Goal: Task Accomplishment & Management: Use online tool/utility

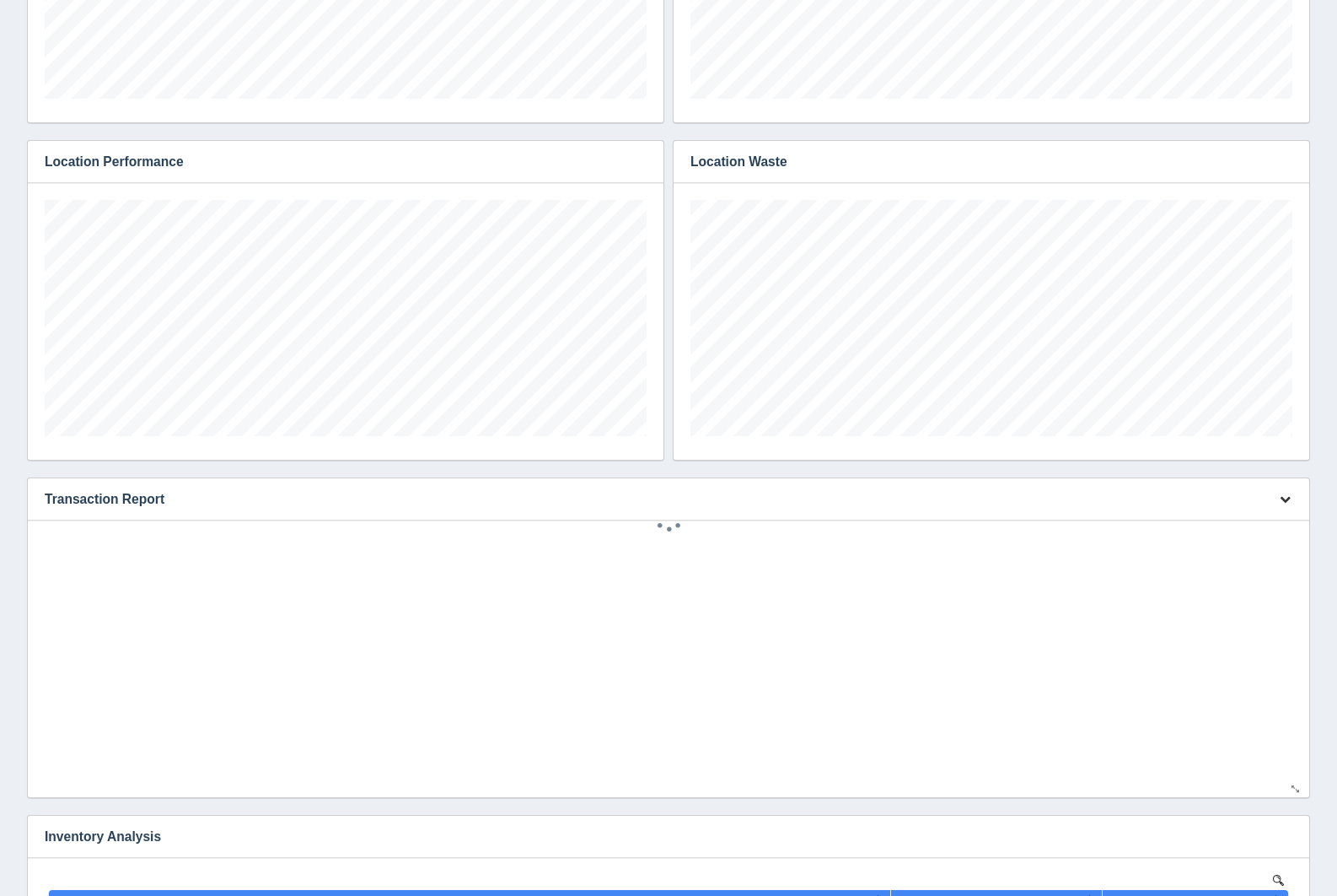
click at [1278, 503] on button "button" at bounding box center [1285, 499] width 23 height 26
click at [1278, 518] on link "Edit chart" at bounding box center [1230, 524] width 135 height 25
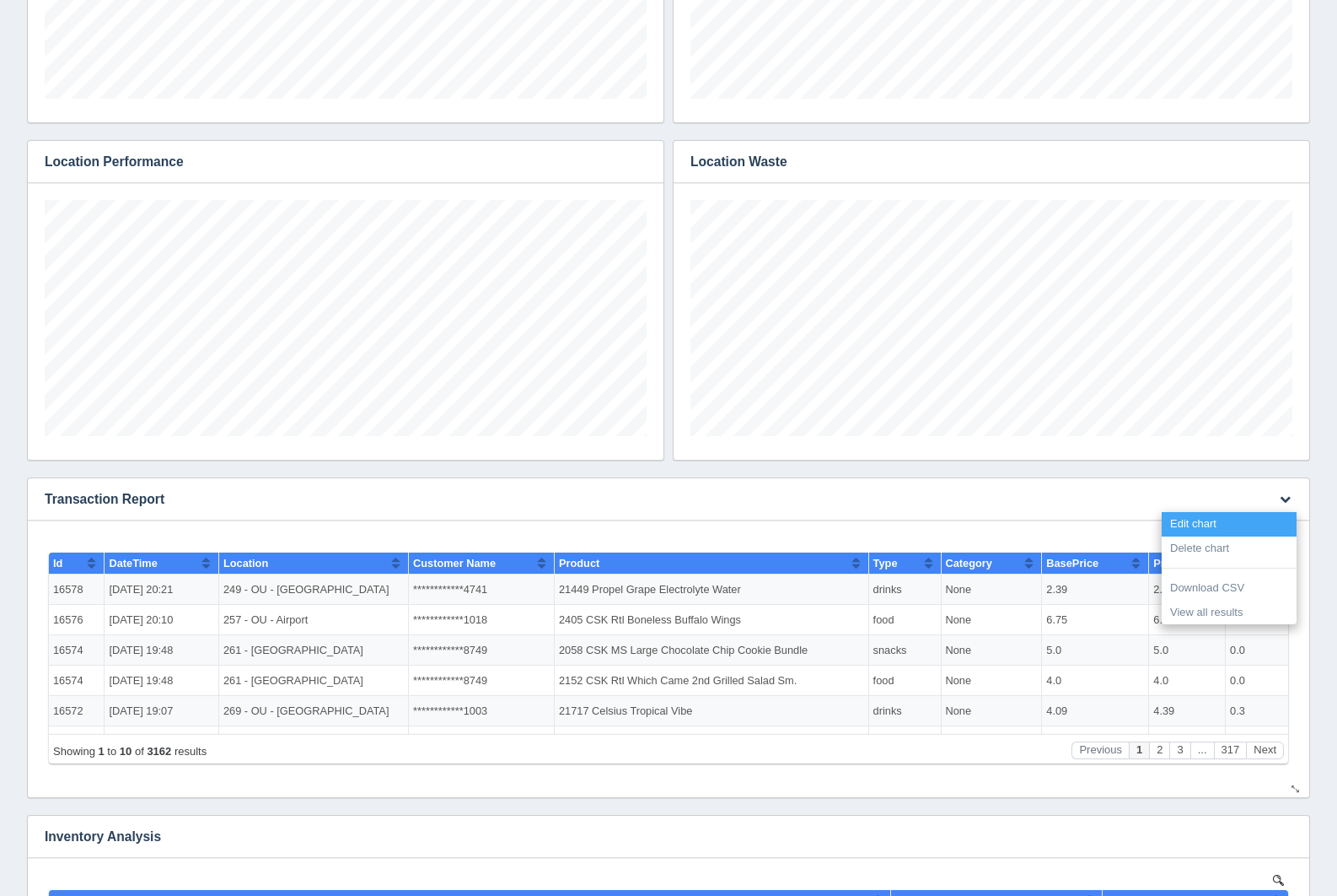
click at [1278, 519] on link "Edit chart" at bounding box center [1230, 524] width 135 height 25
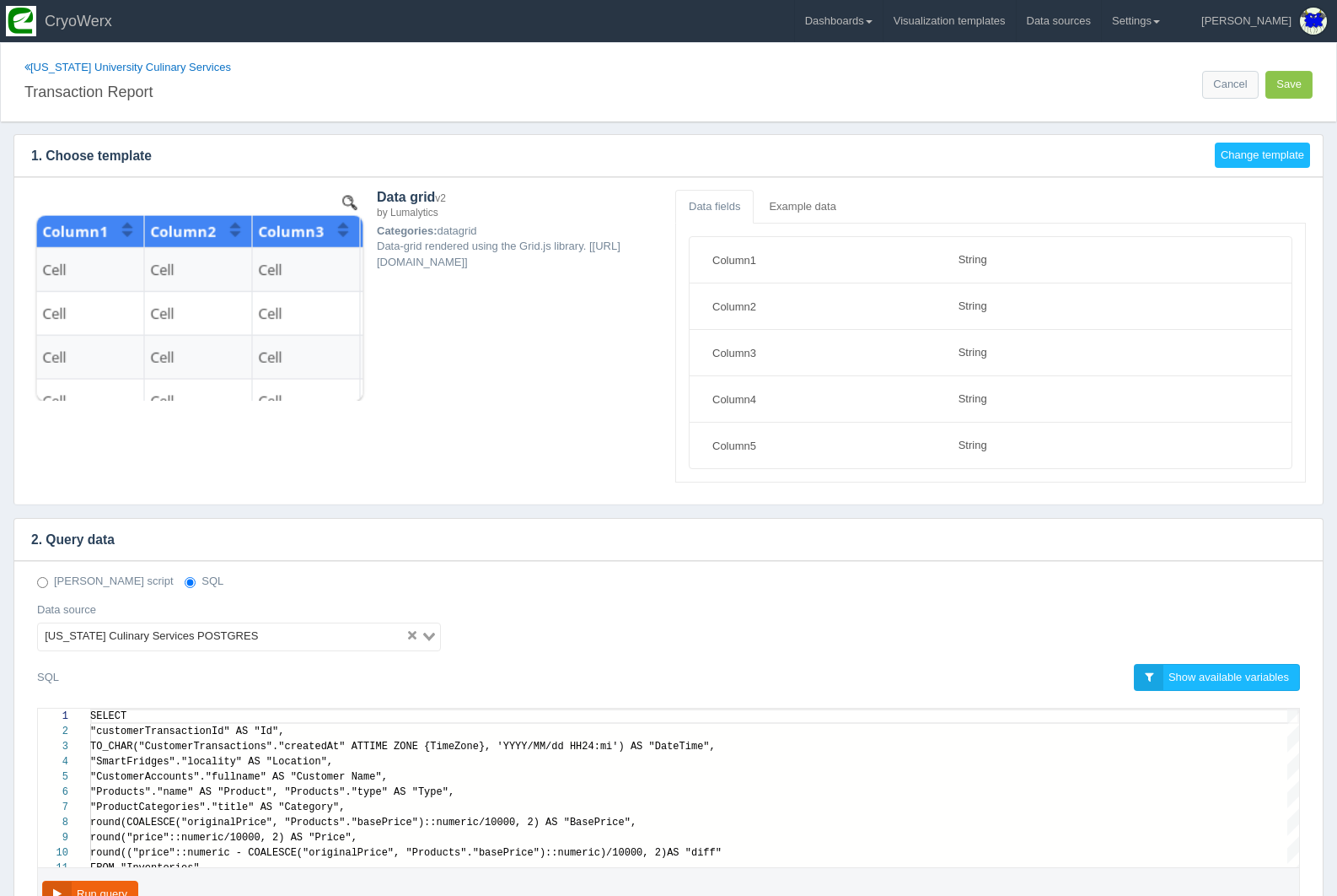
select select "string"
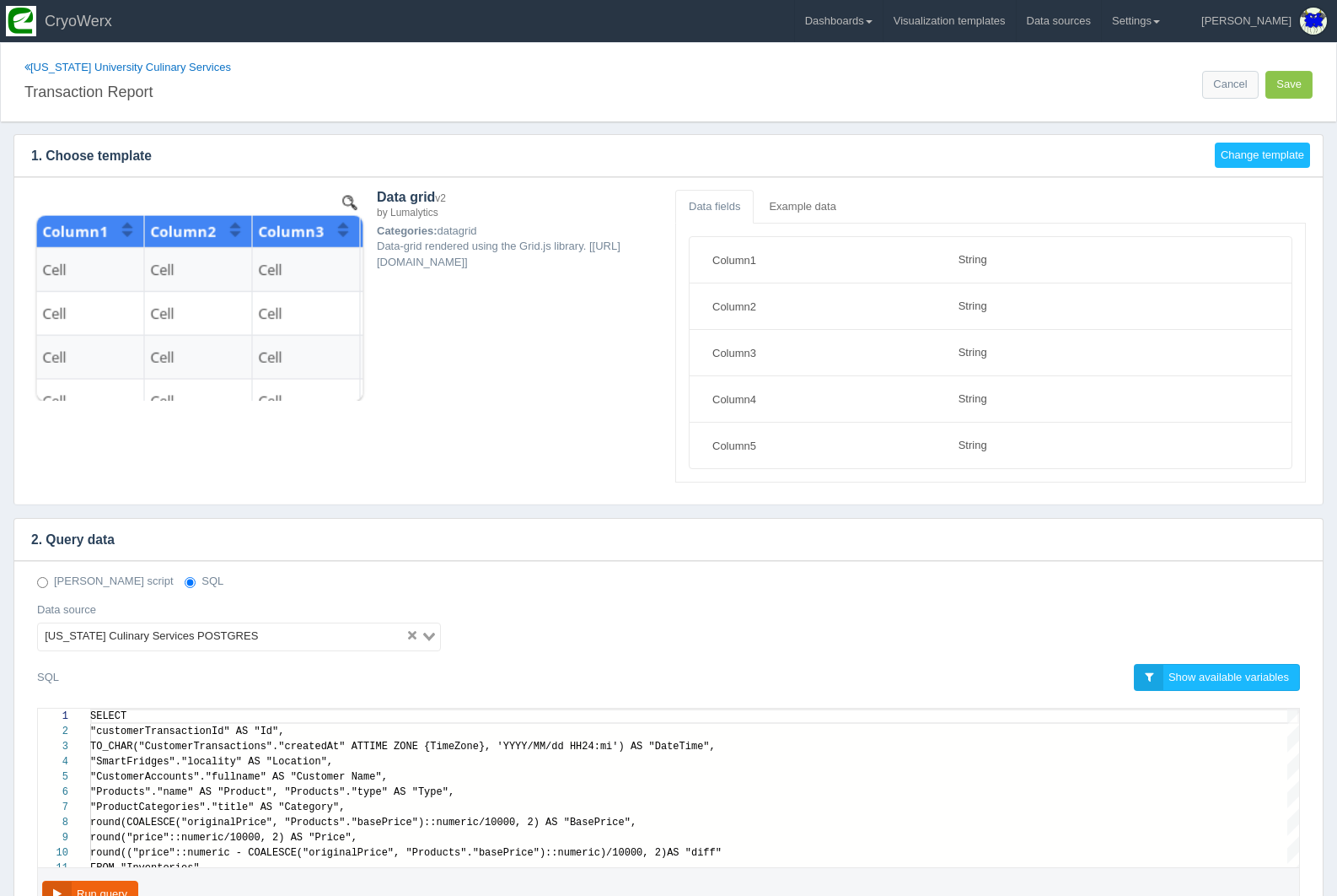
scroll to position [122, 0]
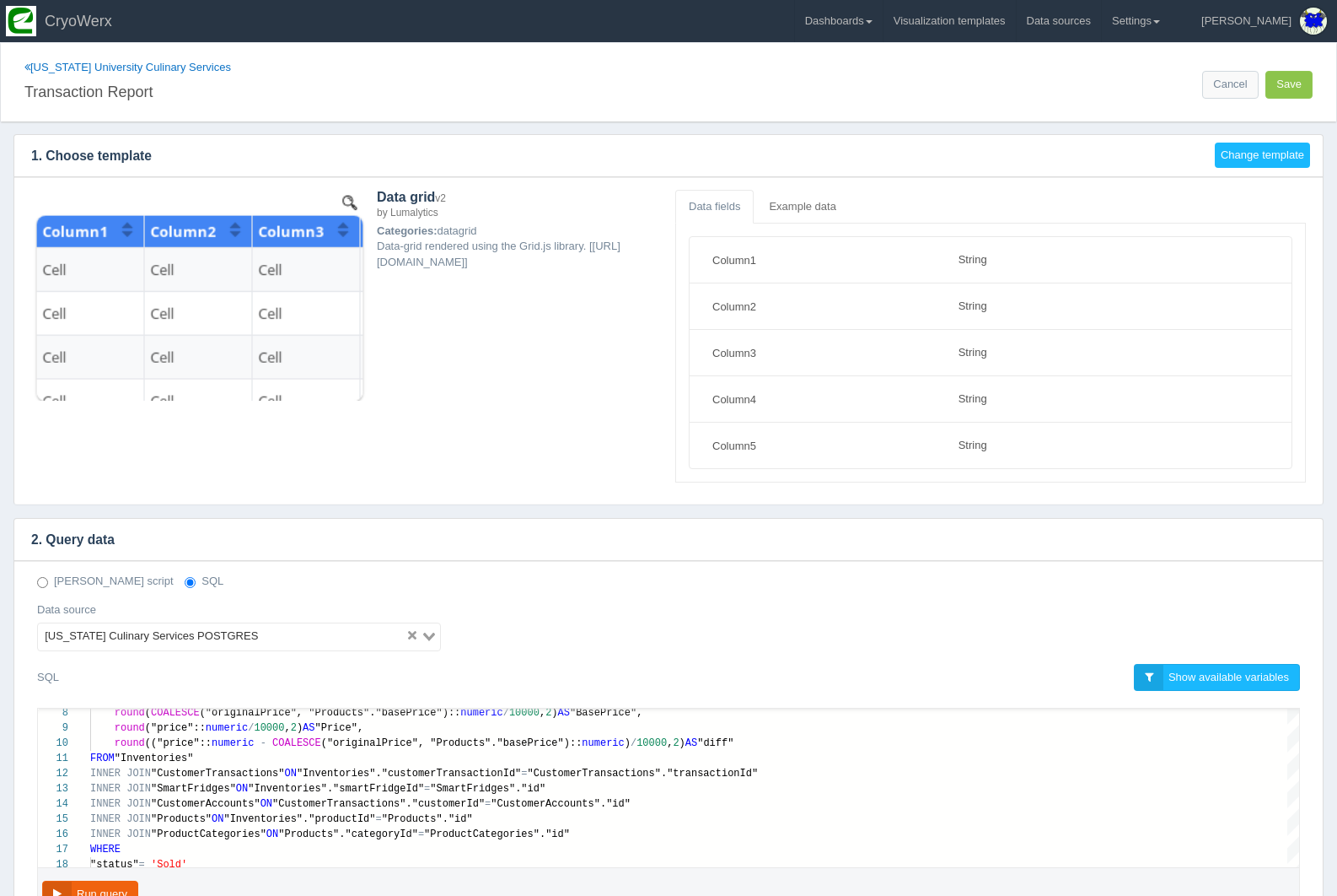
click at [158, 759] on span ""Inventories"" at bounding box center [154, 758] width 79 height 12
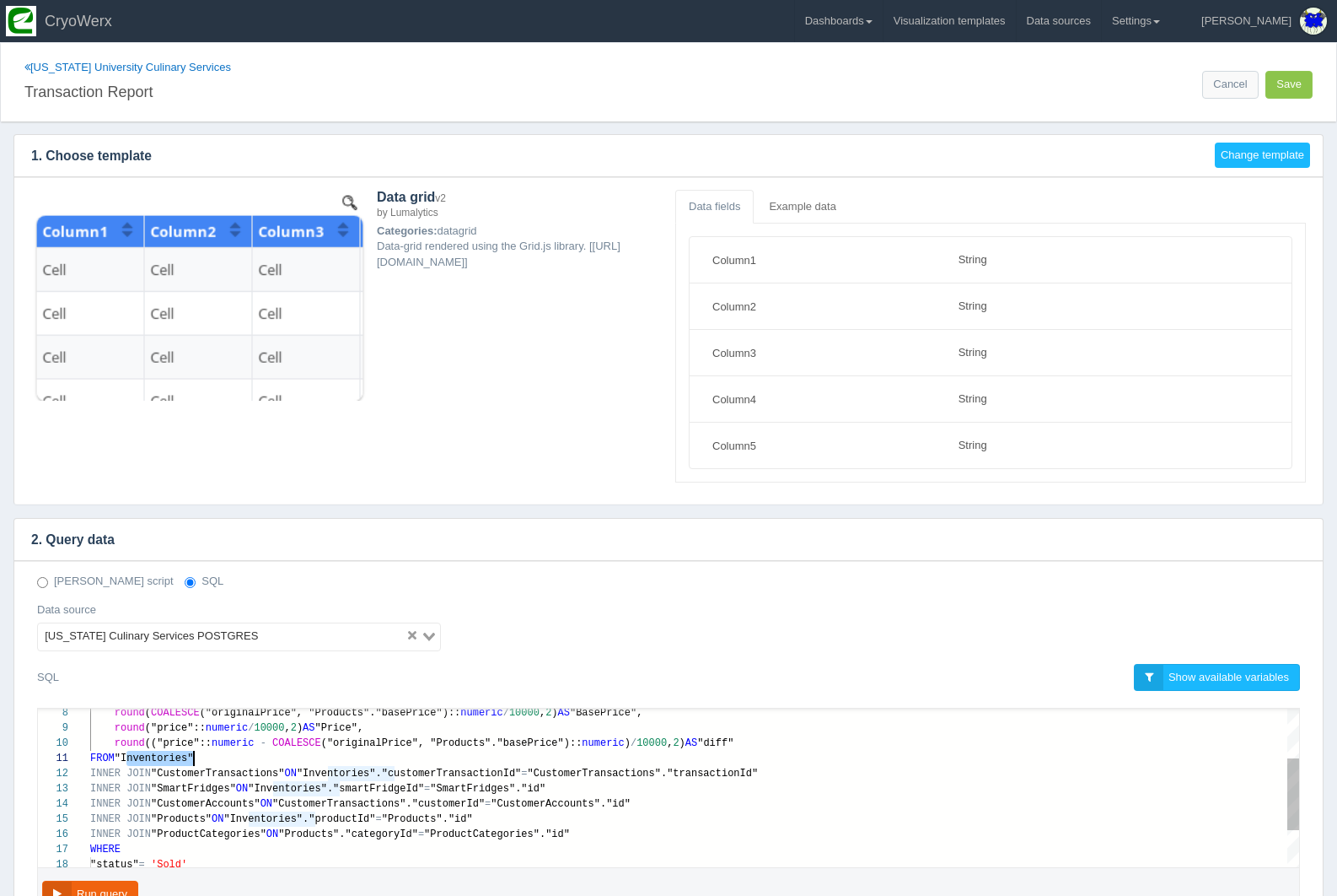
click at [202, 768] on span ""CustomerTransactions"" at bounding box center [217, 773] width 133 height 12
click at [210, 782] on span ""SmartFridges"" at bounding box center [194, 788] width 85 height 12
click at [206, 806] on span ""CustomerAccounts"" at bounding box center [206, 803] width 110 height 12
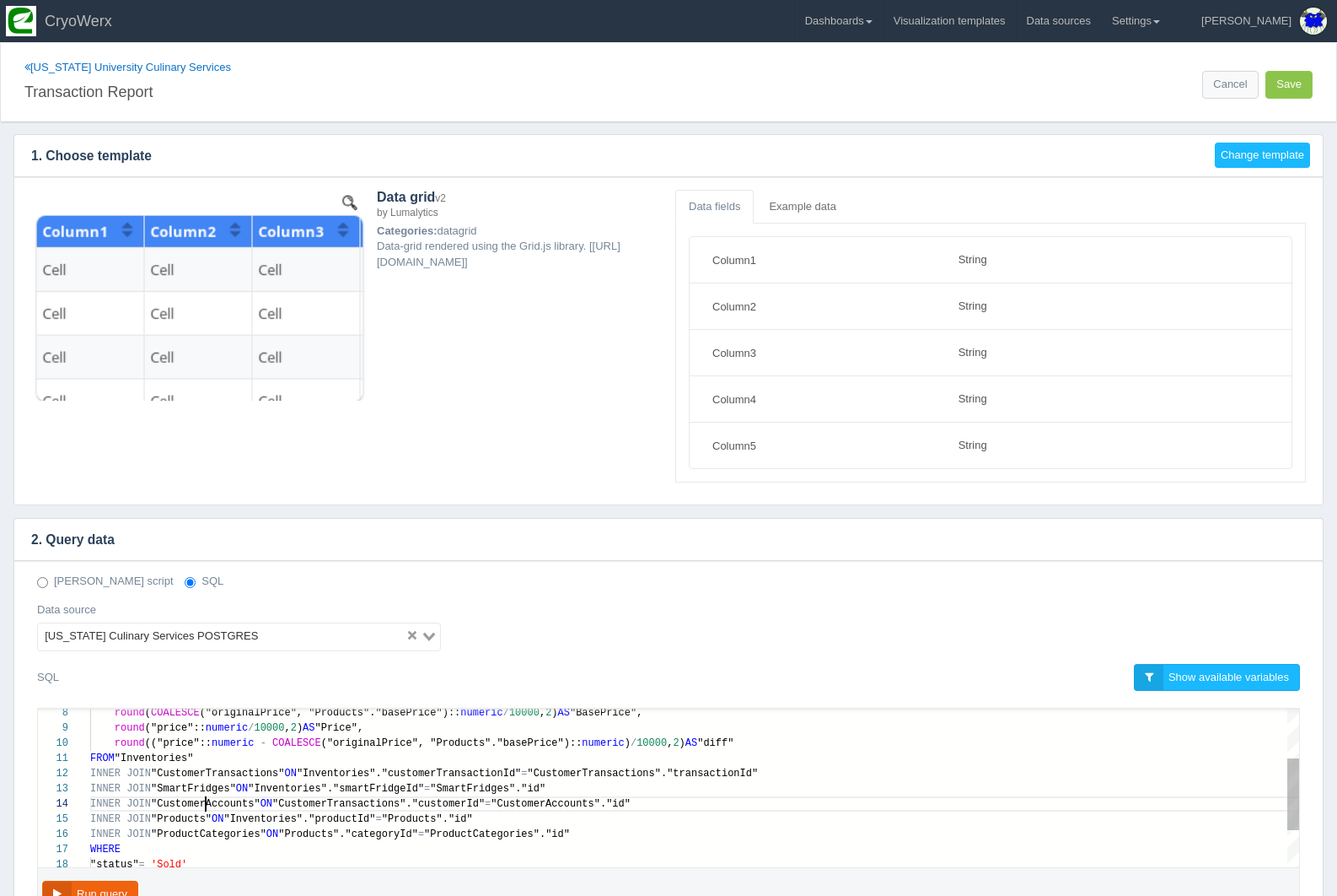
click at [206, 806] on div "13 14 15 16 17 18 12 11 10 9 8 INNER JOIN "SmartFridges" ON "Inventories"."smar…" at bounding box center [668, 788] width 1262 height 158
click at [191, 813] on span ""Products"" at bounding box center [181, 819] width 61 height 12
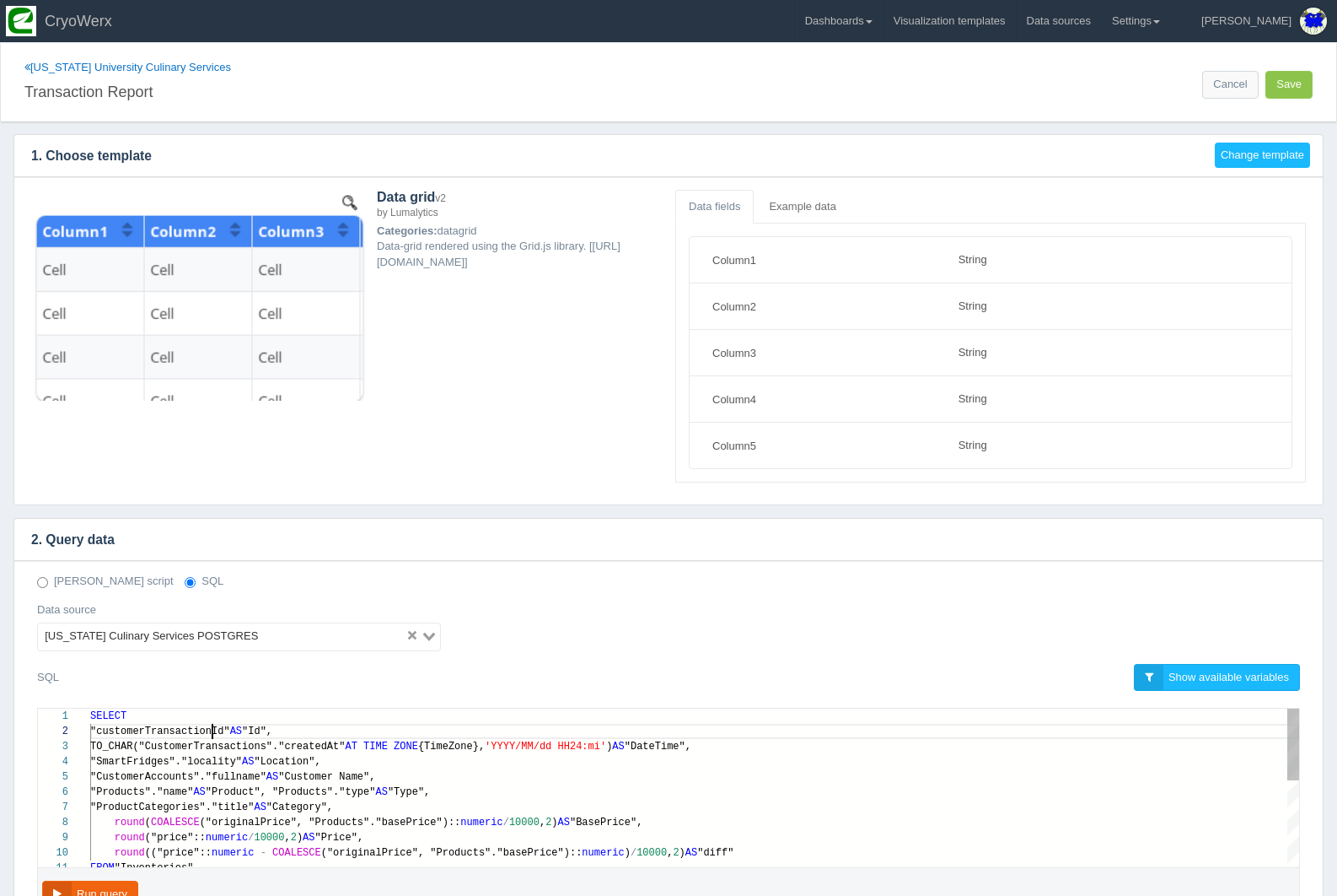
click at [214, 727] on span ""customerTransactionId"" at bounding box center [160, 730] width 140 height 12
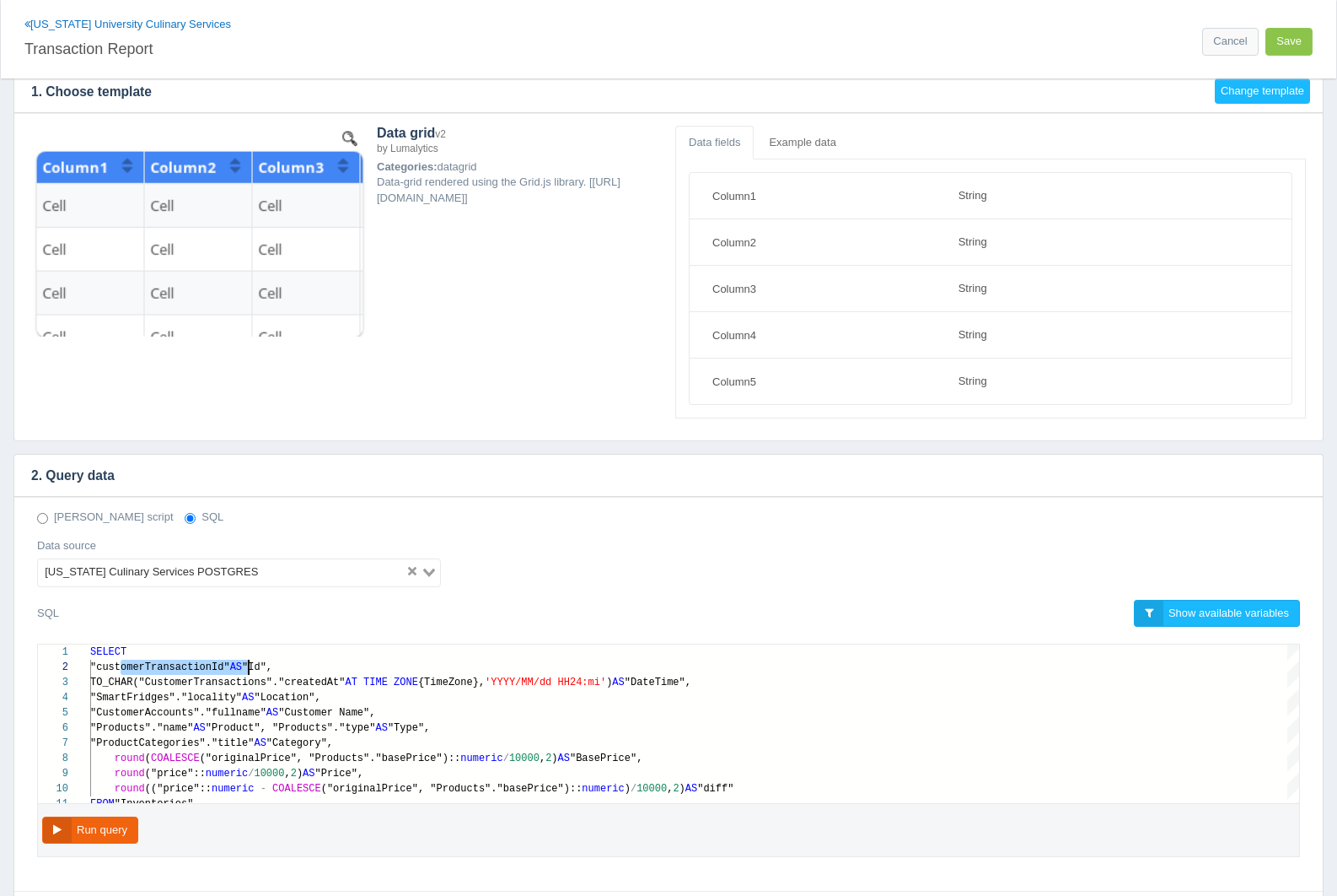
scroll to position [80, 0]
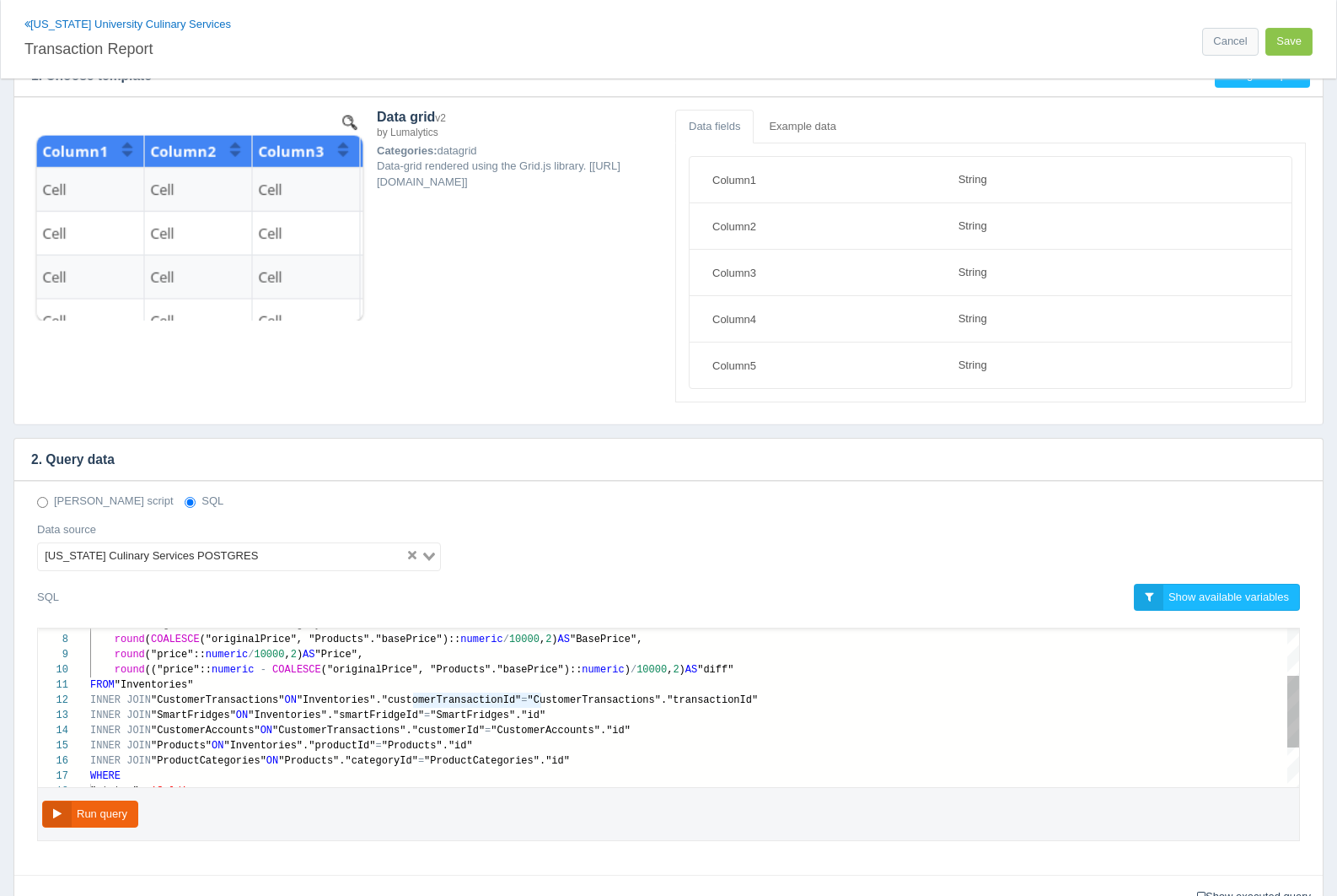
click at [698, 648] on div "round ("price":: numeric / 10000 , 2 ) AS "Price"," at bounding box center [694, 654] width 1209 height 15
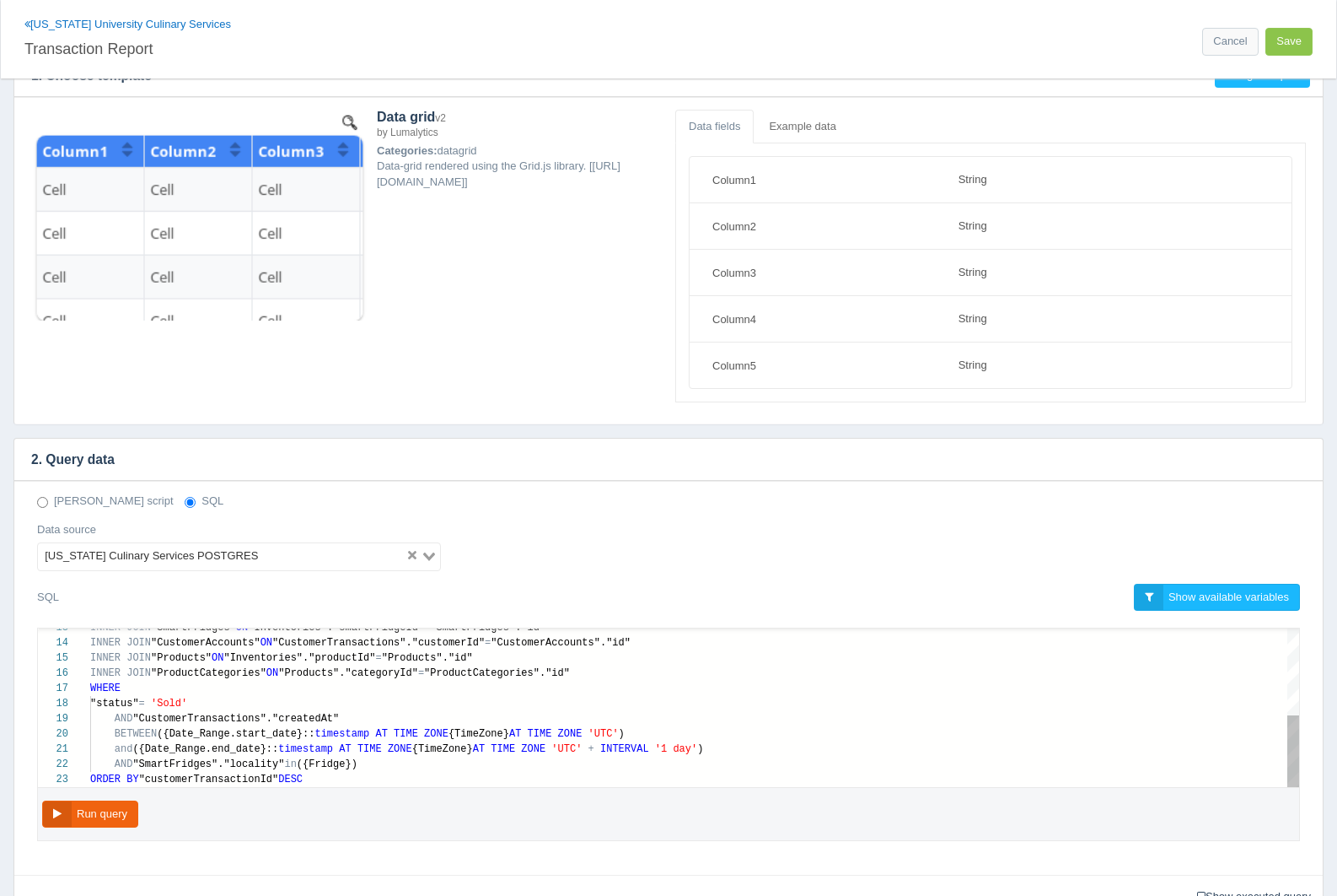
type textarea "SELECT "customerTransactionId" AS "Id", TO_CHAR("CustomerTransactions"."created…"
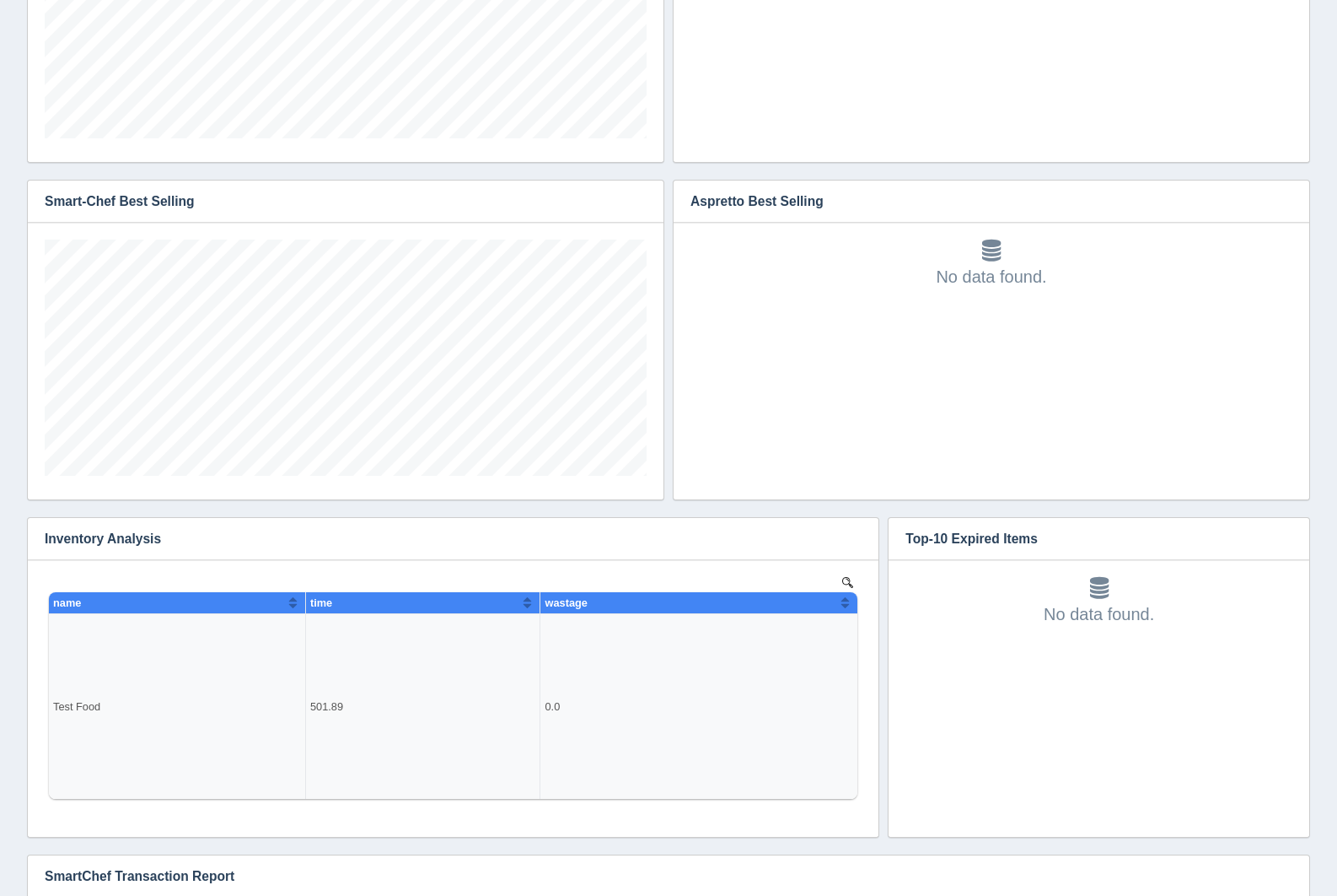
scroll to position [237, 602]
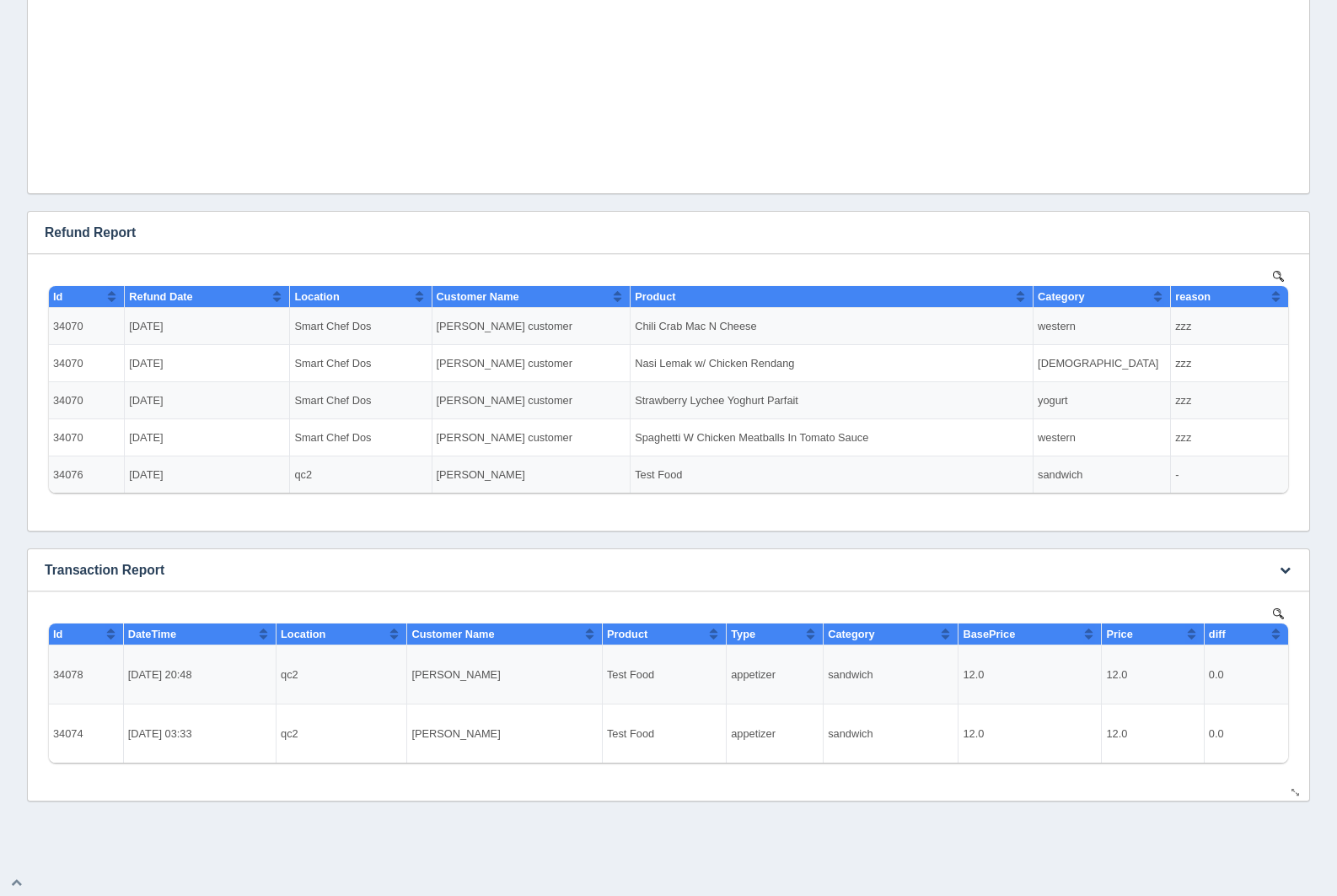
scroll to position [1757, 0]
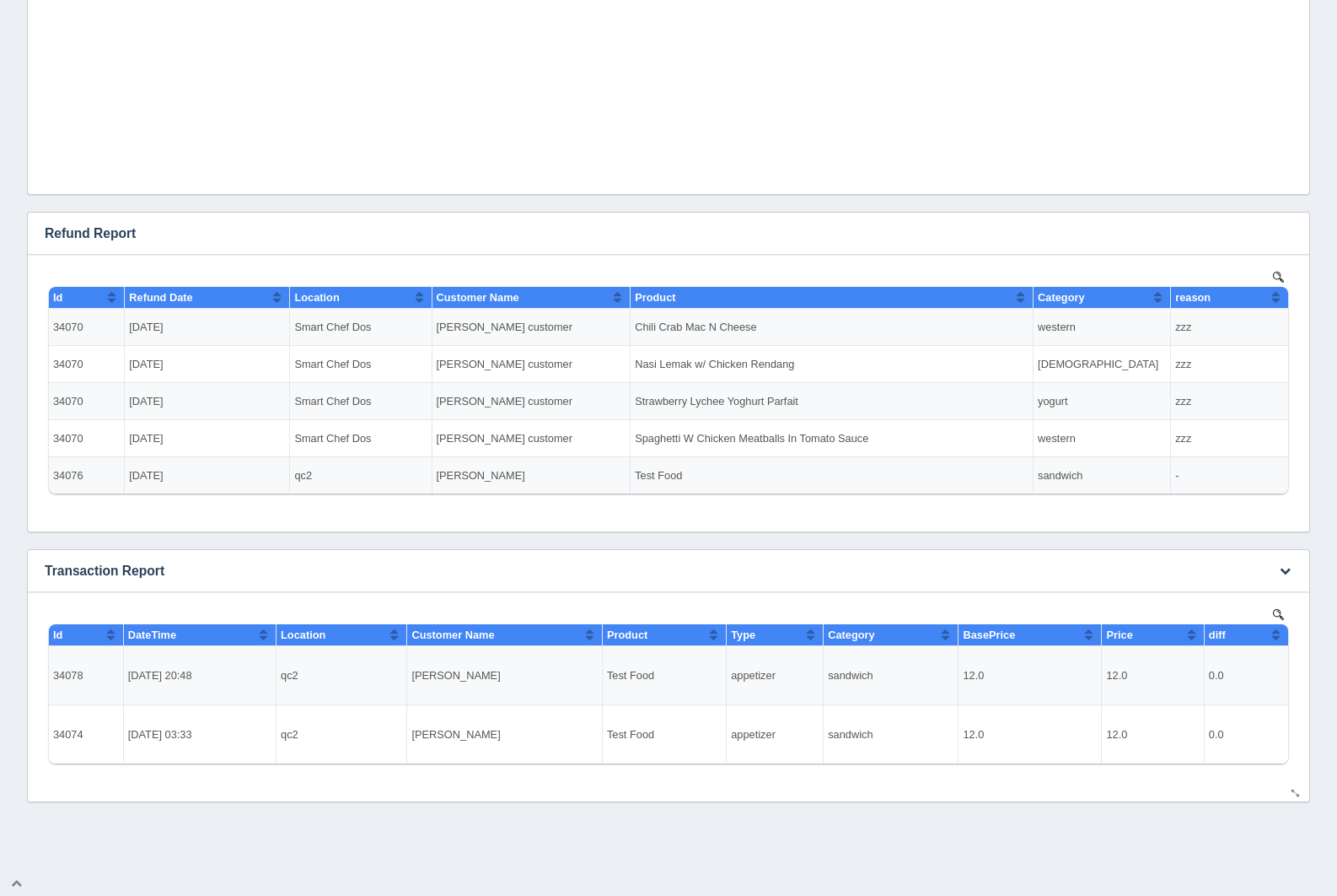
click at [1297, 568] on div "Edit chart Delete chart Download CSV View all results" at bounding box center [1283, 569] width 52 height 41
click at [1292, 568] on button "button" at bounding box center [1285, 571] width 23 height 26
click at [1285, 584] on link "Edit chart" at bounding box center [1230, 596] width 135 height 25
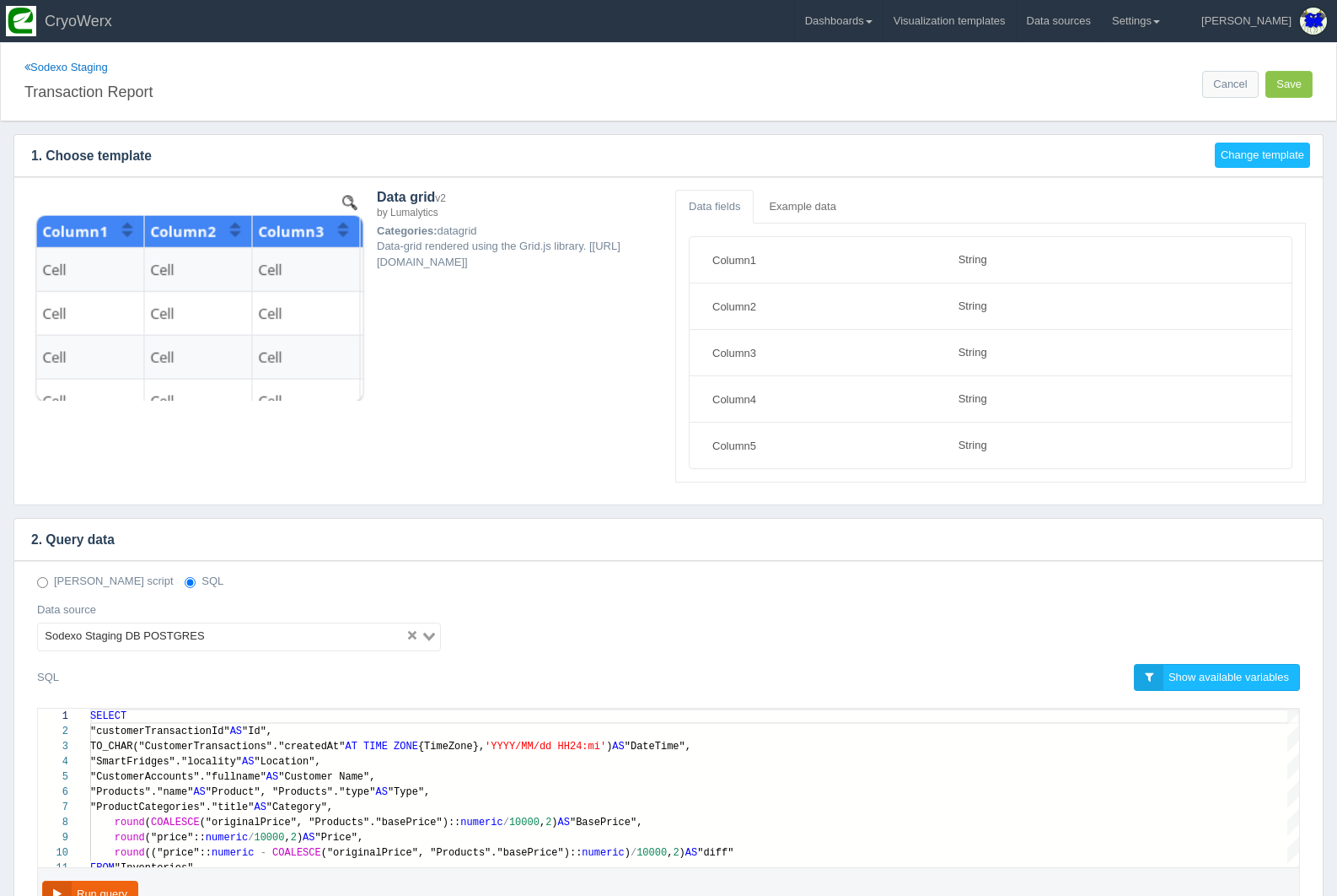
select select "string"
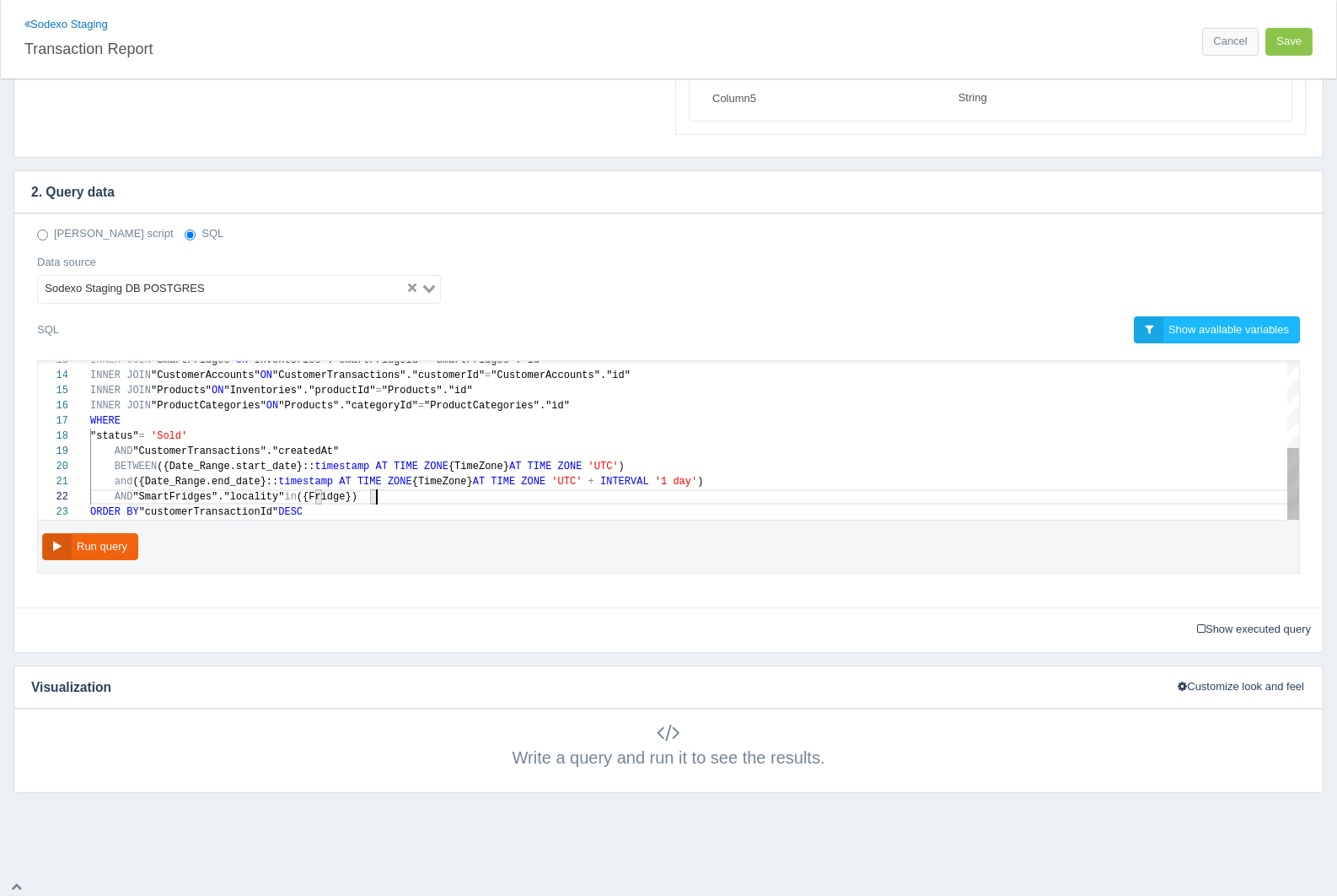
scroll to position [122, 0]
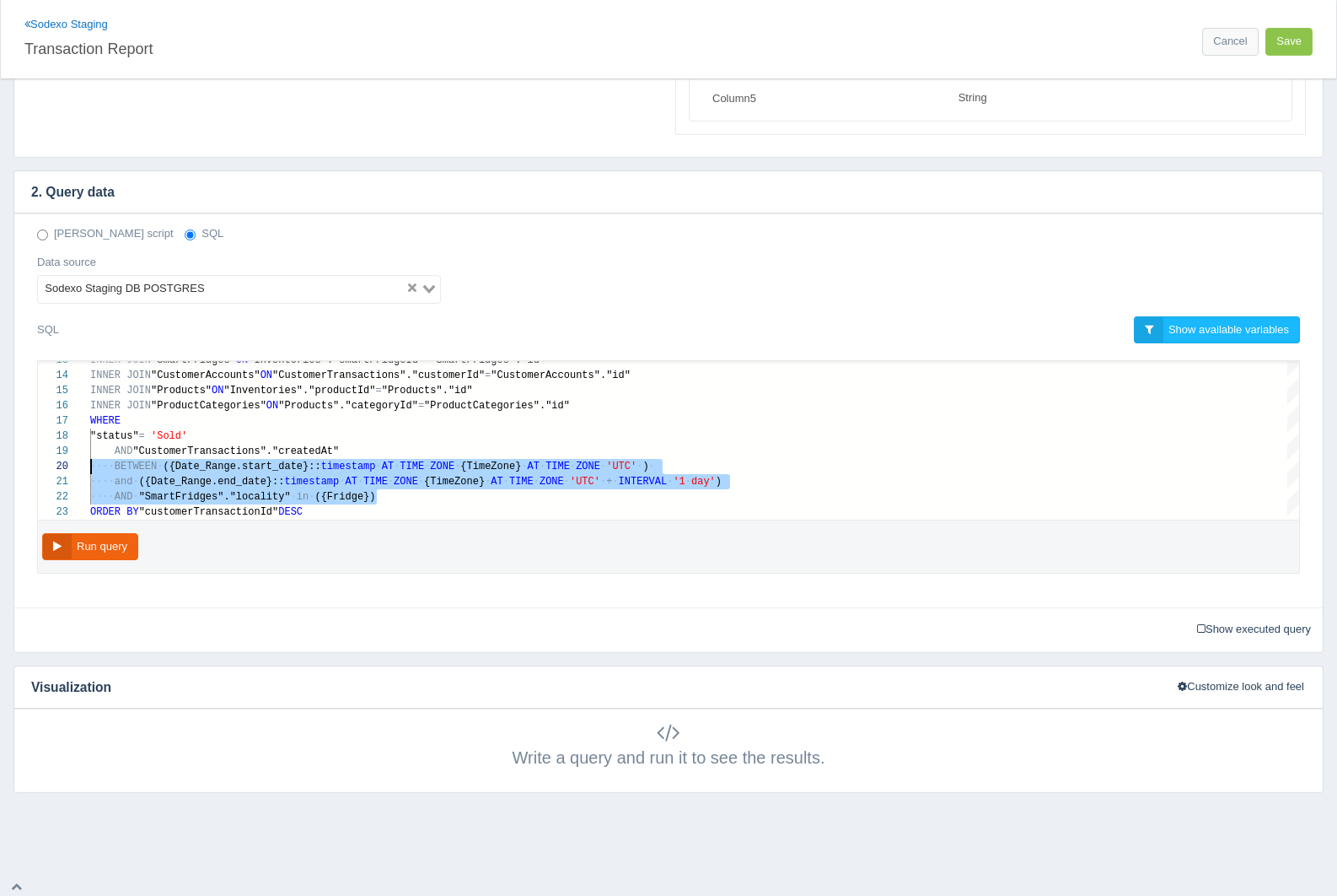
drag, startPoint x: 405, startPoint y: 493, endPoint x: -70, endPoint y: 459, distance: 476.2
drag, startPoint x: 399, startPoint y: 492, endPoint x: 67, endPoint y: 443, distance: 335.6
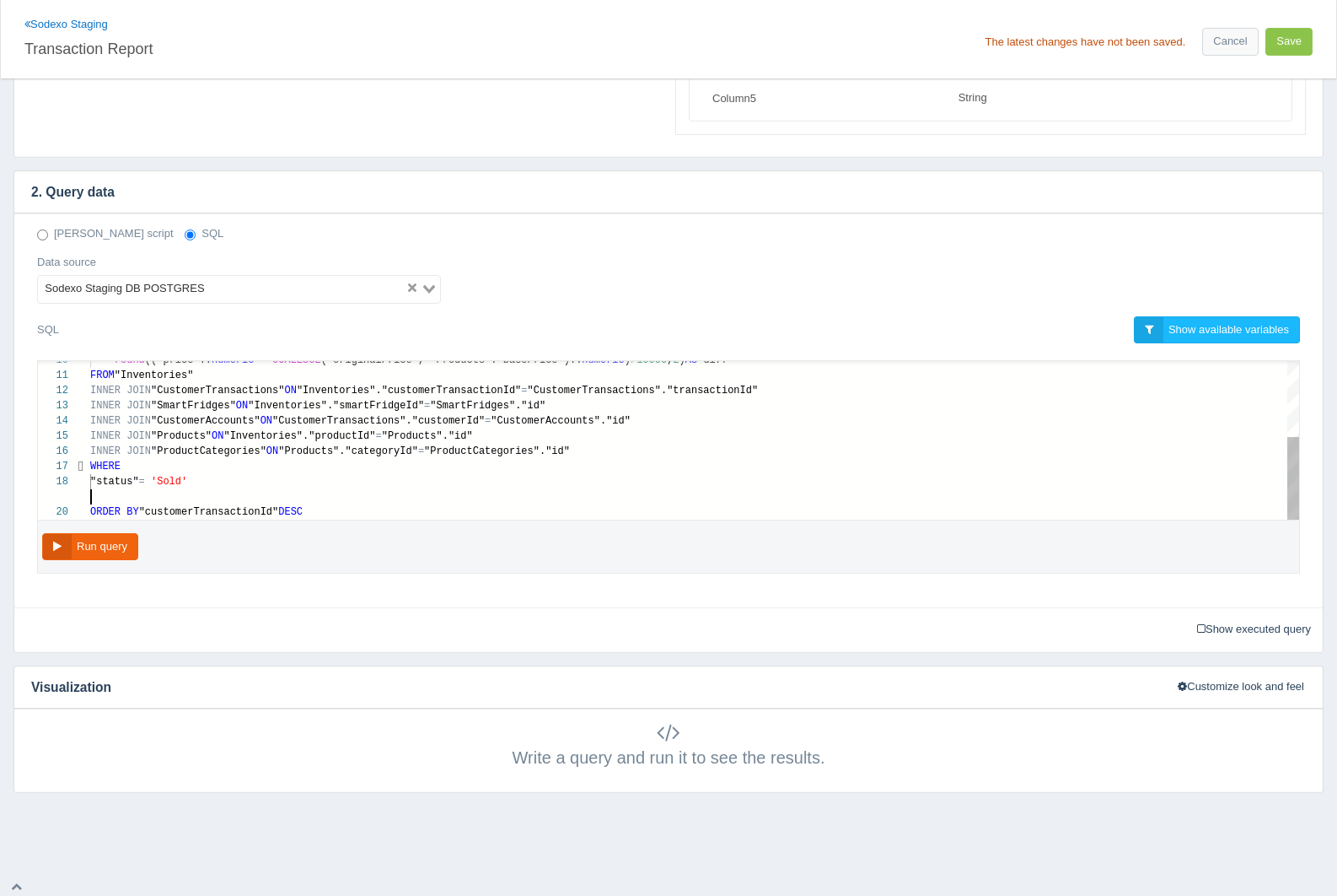
type textarea "FROM "Inventories" INNER JOIN "CustomerTransactions" ON "Inventories"."customer…"
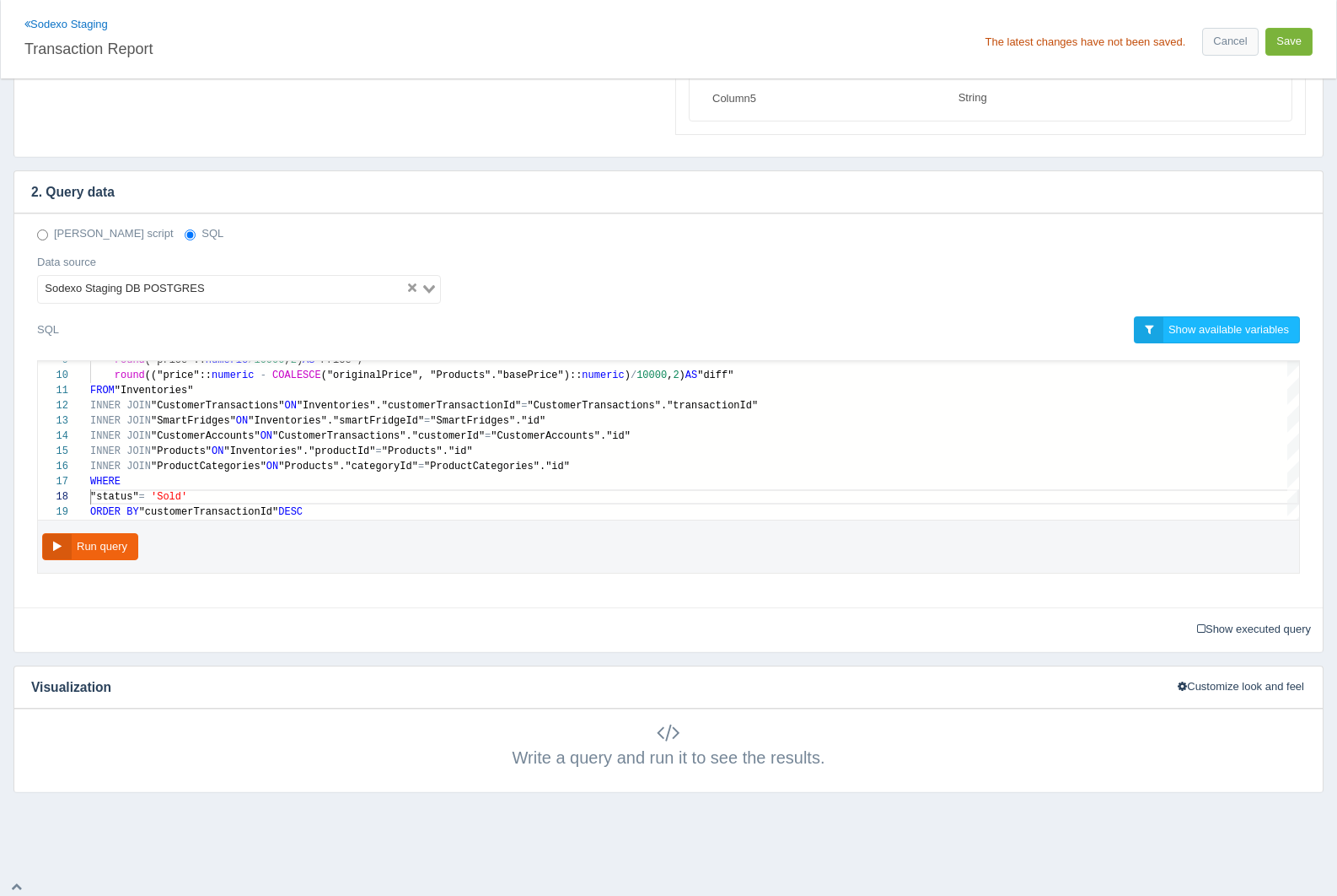
click at [1283, 29] on button "Save" at bounding box center [1290, 42] width 47 height 28
